Goal: Task Accomplishment & Management: Use online tool/utility

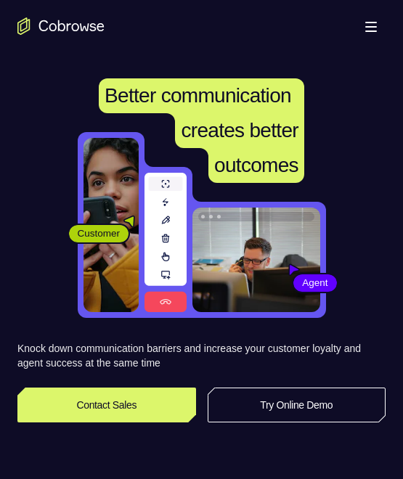
scroll to position [290, 0]
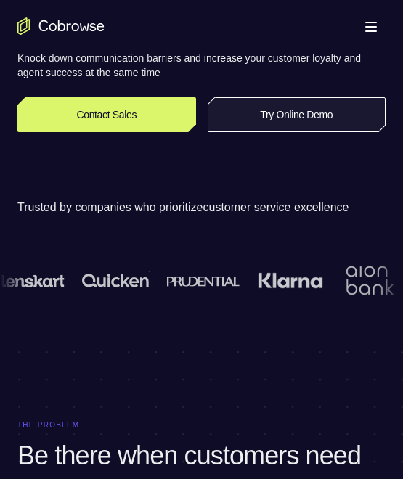
click at [293, 115] on link "Try Online Demo" at bounding box center [297, 114] width 179 height 35
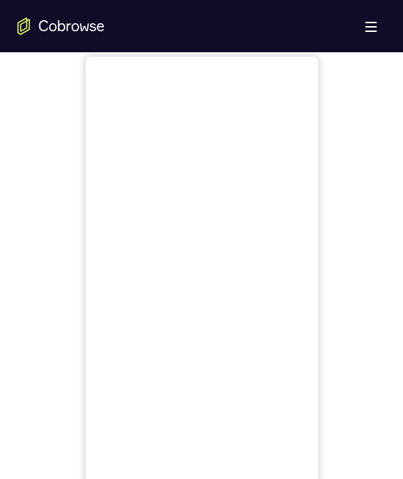
scroll to position [653, 0]
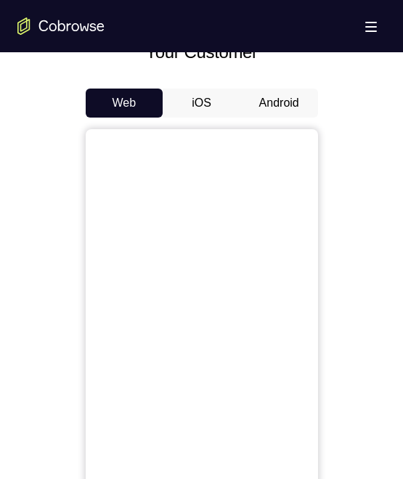
click at [278, 107] on button "Android" at bounding box center [279, 103] width 78 height 29
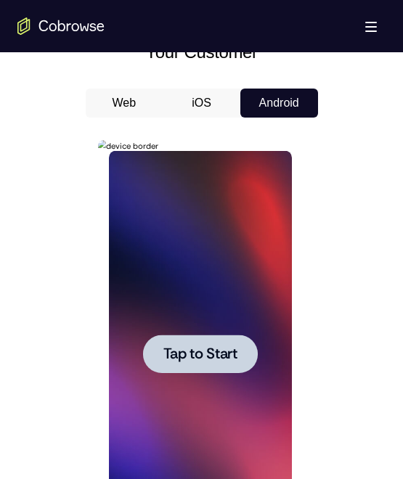
scroll to position [0, 0]
click at [247, 322] on div at bounding box center [200, 354] width 183 height 407
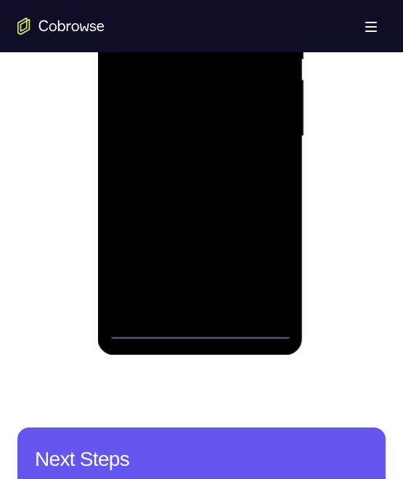
scroll to position [799, 0]
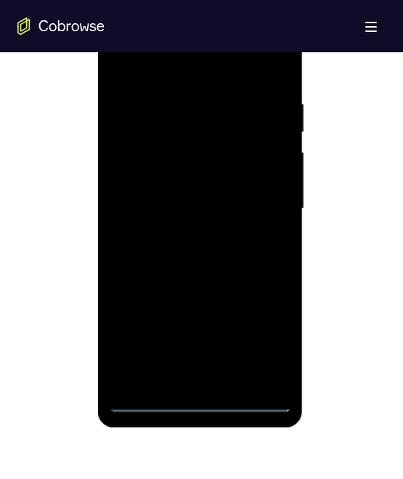
click at [200, 401] on div at bounding box center [200, 209] width 183 height 407
click at [265, 344] on div at bounding box center [200, 209] width 183 height 407
click at [182, 69] on div at bounding box center [200, 209] width 183 height 407
click at [271, 206] on div at bounding box center [200, 209] width 183 height 407
click at [182, 235] on div at bounding box center [200, 209] width 183 height 407
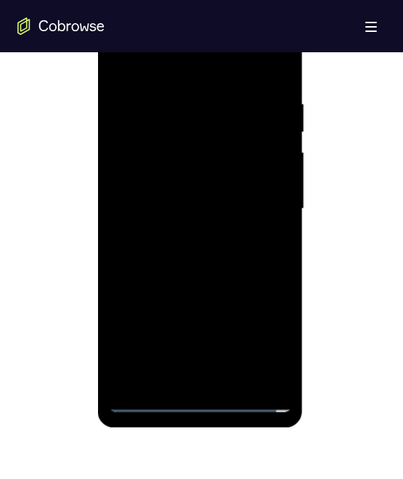
click at [171, 183] on div at bounding box center [200, 209] width 183 height 407
click at [155, 179] on div at bounding box center [200, 209] width 183 height 407
click at [203, 210] on div at bounding box center [200, 209] width 183 height 407
drag, startPoint x: 197, startPoint y: 257, endPoint x: 104, endPoint y: 382, distance: 156.1
click at [197, 257] on div at bounding box center [200, 209] width 183 height 407
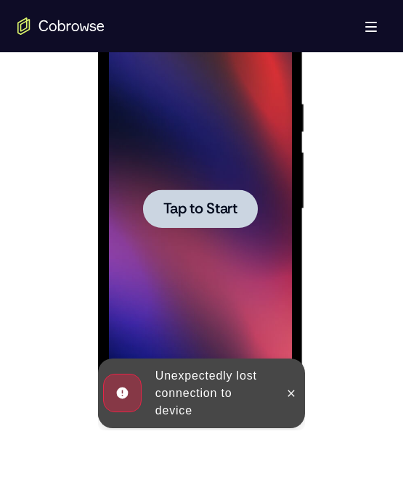
click at [202, 270] on div at bounding box center [200, 209] width 183 height 407
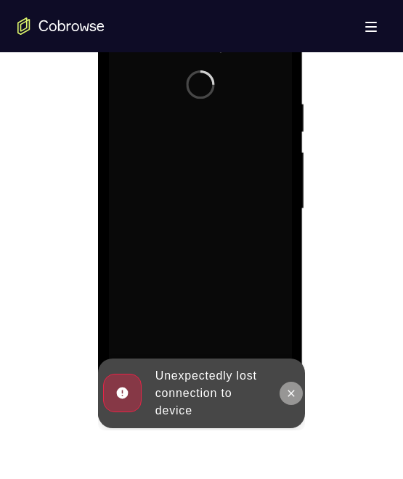
click at [292, 395] on icon at bounding box center [291, 393] width 7 height 7
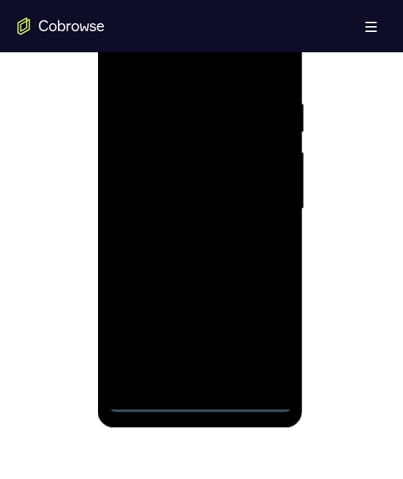
click at [200, 401] on div at bounding box center [200, 209] width 183 height 407
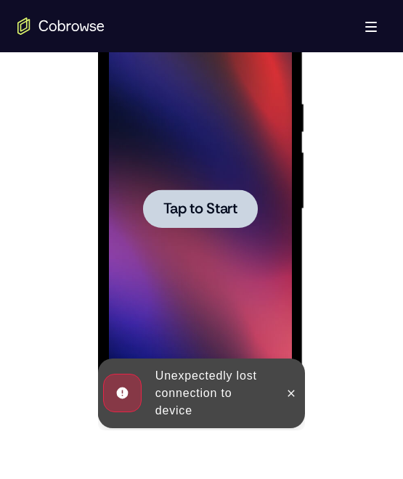
click at [205, 247] on div at bounding box center [200, 209] width 183 height 407
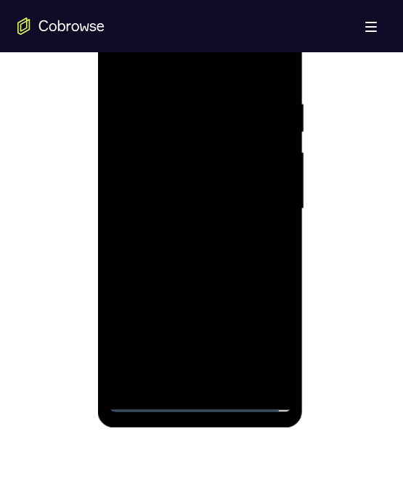
click at [205, 396] on div at bounding box center [200, 209] width 183 height 407
click at [200, 397] on div at bounding box center [200, 209] width 183 height 407
click at [265, 337] on div at bounding box center [200, 209] width 183 height 407
click at [189, 71] on div at bounding box center [200, 209] width 183 height 407
click at [256, 200] on div at bounding box center [200, 209] width 183 height 407
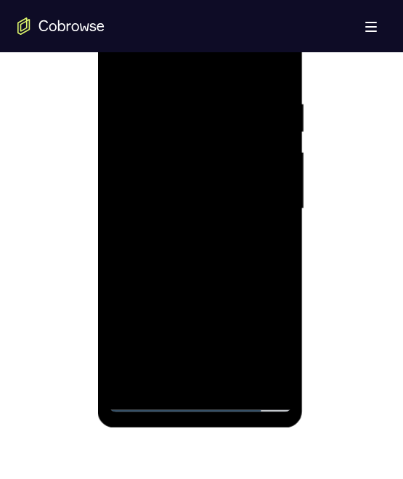
click at [183, 233] on div at bounding box center [200, 209] width 183 height 407
click at [203, 189] on div at bounding box center [200, 209] width 183 height 407
click at [187, 181] on div at bounding box center [200, 209] width 183 height 407
click at [249, 212] on div at bounding box center [200, 209] width 183 height 407
click at [210, 247] on div at bounding box center [200, 209] width 183 height 407
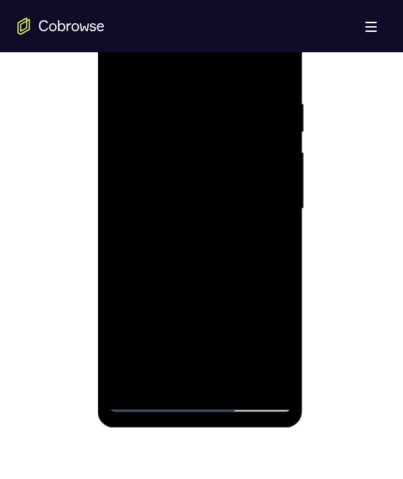
click at [205, 224] on div at bounding box center [200, 209] width 183 height 407
click at [214, 208] on div at bounding box center [200, 209] width 183 height 407
click at [233, 375] on div at bounding box center [200, 209] width 183 height 407
click at [223, 269] on div at bounding box center [200, 209] width 183 height 407
click at [232, 377] on div at bounding box center [200, 209] width 183 height 407
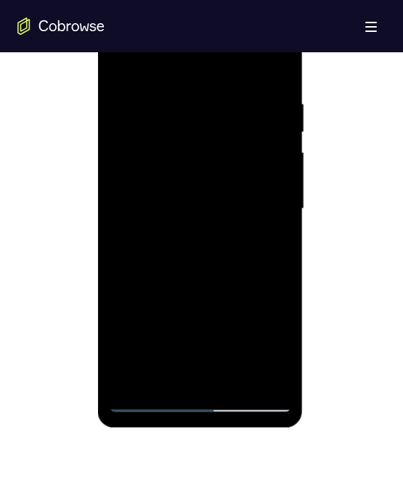
click at [200, 279] on div at bounding box center [200, 209] width 183 height 407
click at [190, 264] on div at bounding box center [200, 209] width 183 height 407
click at [193, 369] on div at bounding box center [200, 209] width 183 height 407
click at [271, 242] on div at bounding box center [200, 209] width 183 height 407
click at [119, 65] on div at bounding box center [200, 209] width 183 height 407
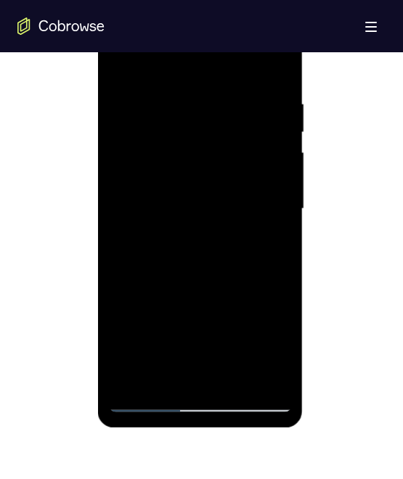
drag, startPoint x: 195, startPoint y: 342, endPoint x: 207, endPoint y: 243, distance: 99.5
click at [207, 241] on div at bounding box center [200, 209] width 183 height 407
drag, startPoint x: 197, startPoint y: 331, endPoint x: 206, endPoint y: 265, distance: 66.7
click at [206, 264] on div at bounding box center [200, 209] width 183 height 407
click at [199, 321] on div at bounding box center [200, 209] width 183 height 407
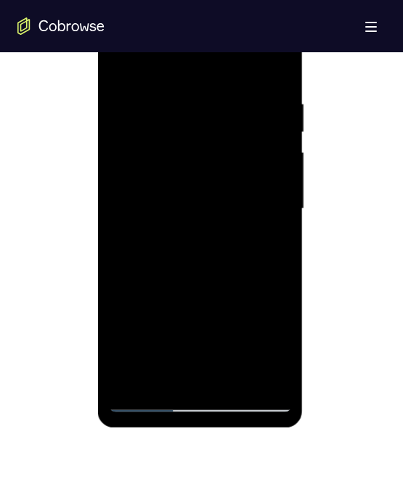
click at [262, 341] on div at bounding box center [200, 209] width 183 height 407
click at [229, 341] on div at bounding box center [200, 209] width 183 height 407
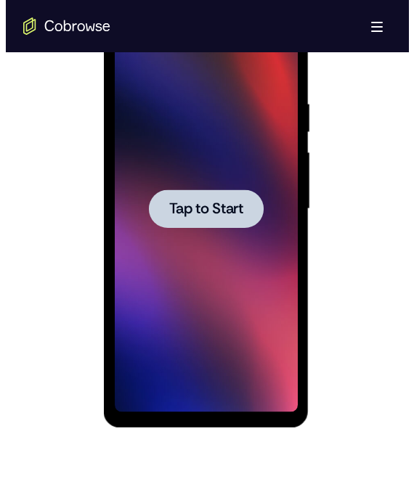
scroll to position [0, 0]
